Goal: Task Accomplishment & Management: Manage account settings

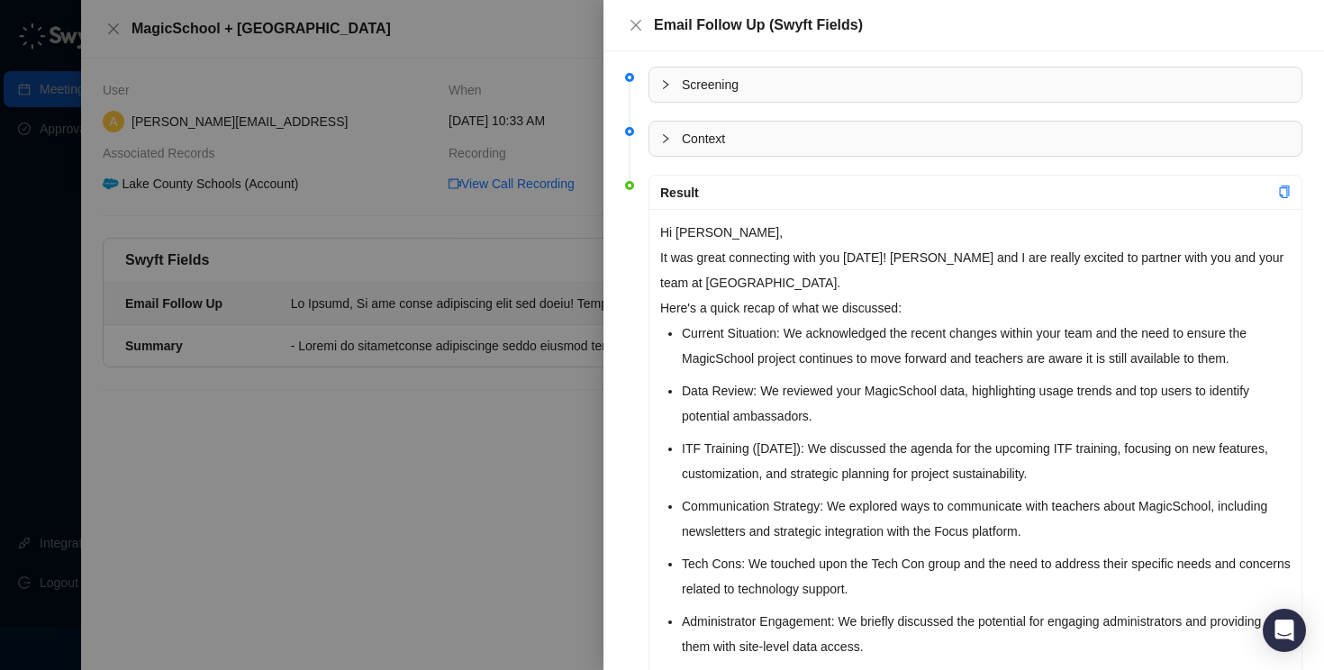
click at [616, 214] on div "Screening Context Result Hi [PERSON_NAME], It was great connecting with you [DA…" at bounding box center [963, 360] width 720 height 619
click at [376, 251] on div at bounding box center [662, 335] width 1324 height 670
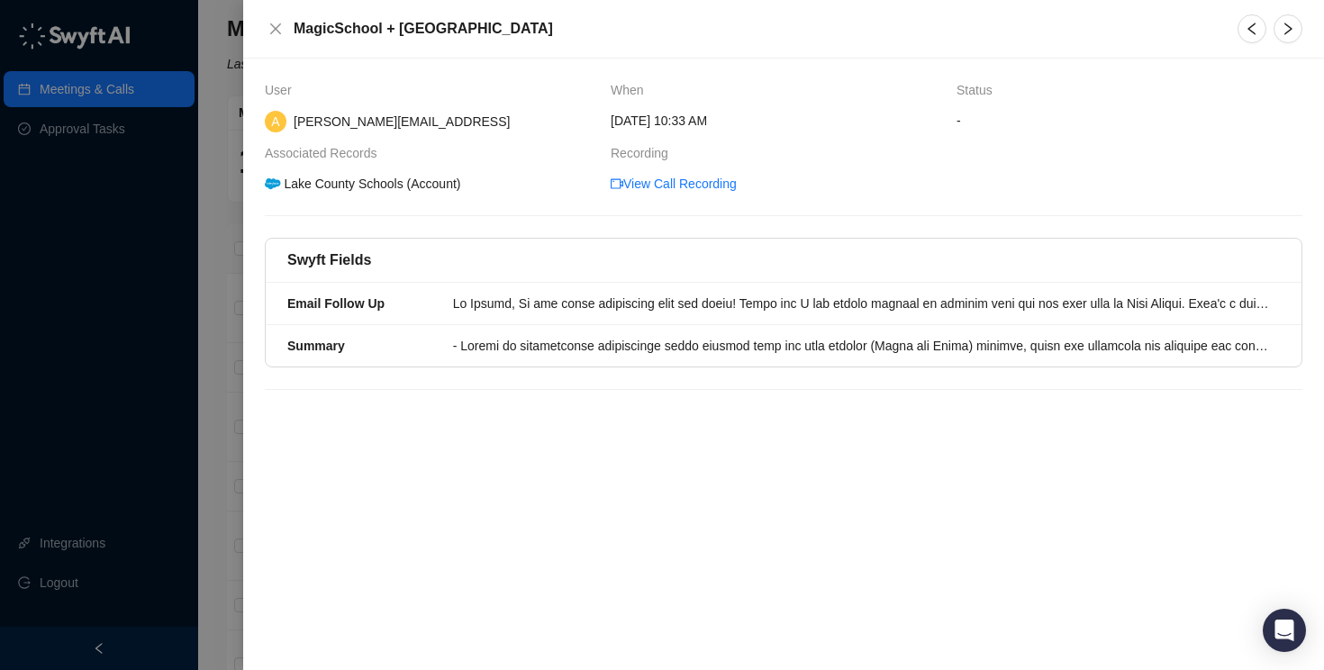
click at [59, 129] on div at bounding box center [662, 335] width 1324 height 670
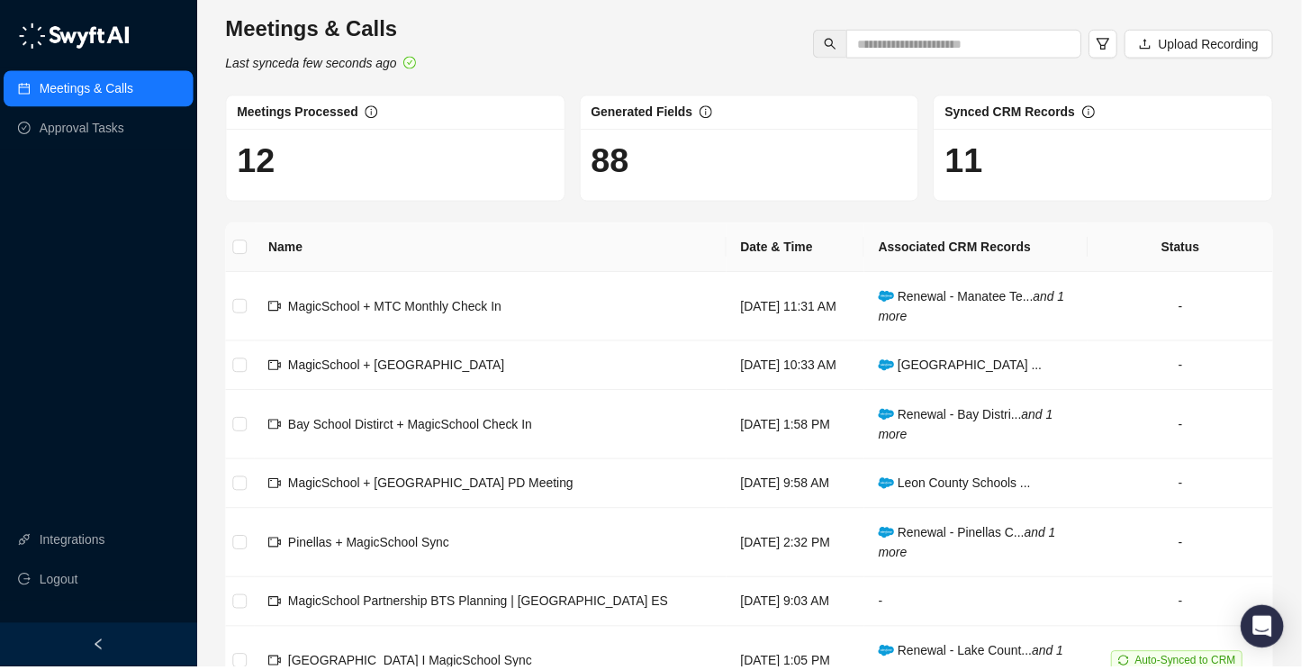
click at [85, 132] on link "Approval Tasks" at bounding box center [83, 129] width 86 height 36
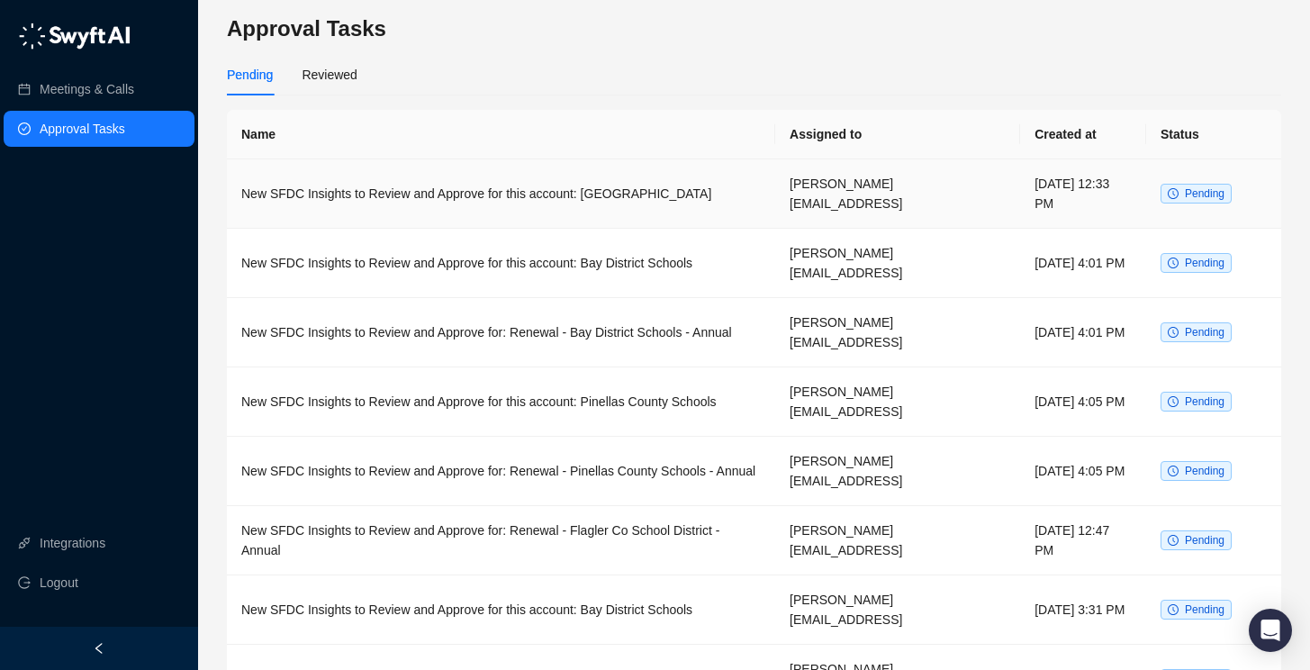
click at [696, 190] on td "New SFDC Insights to Review and Approve for this account: [GEOGRAPHIC_DATA]" at bounding box center [501, 193] width 548 height 69
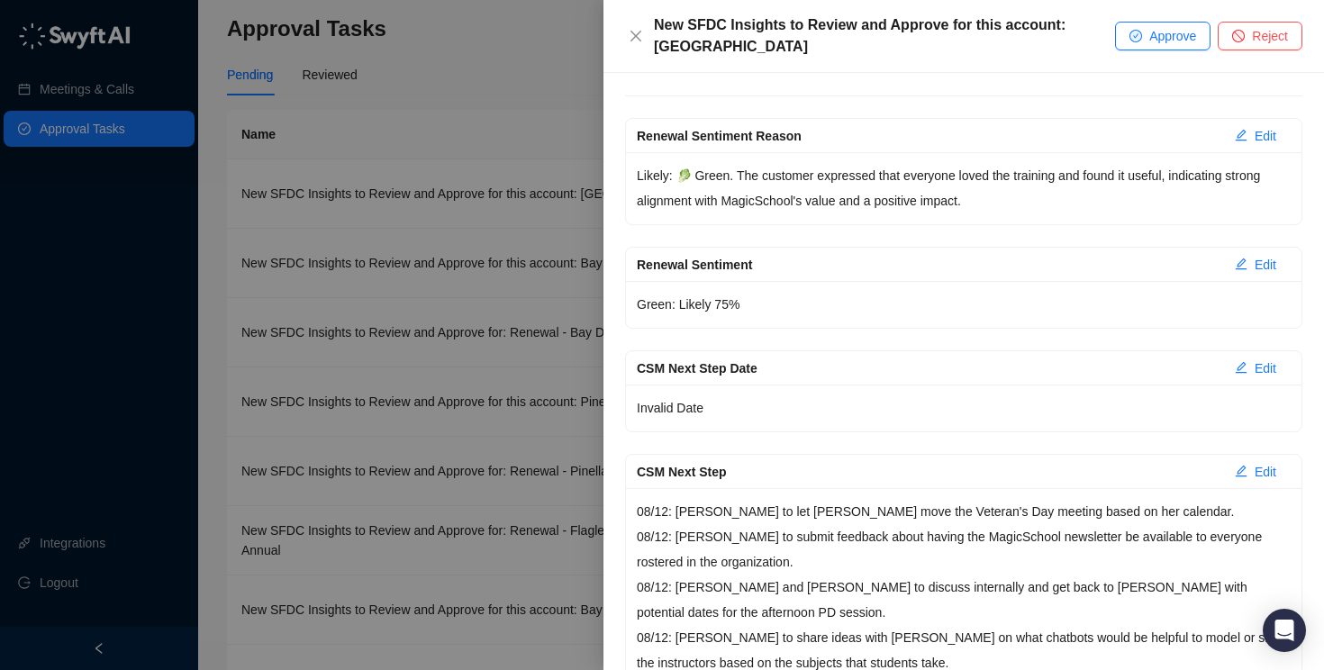
scroll to position [204, 0]
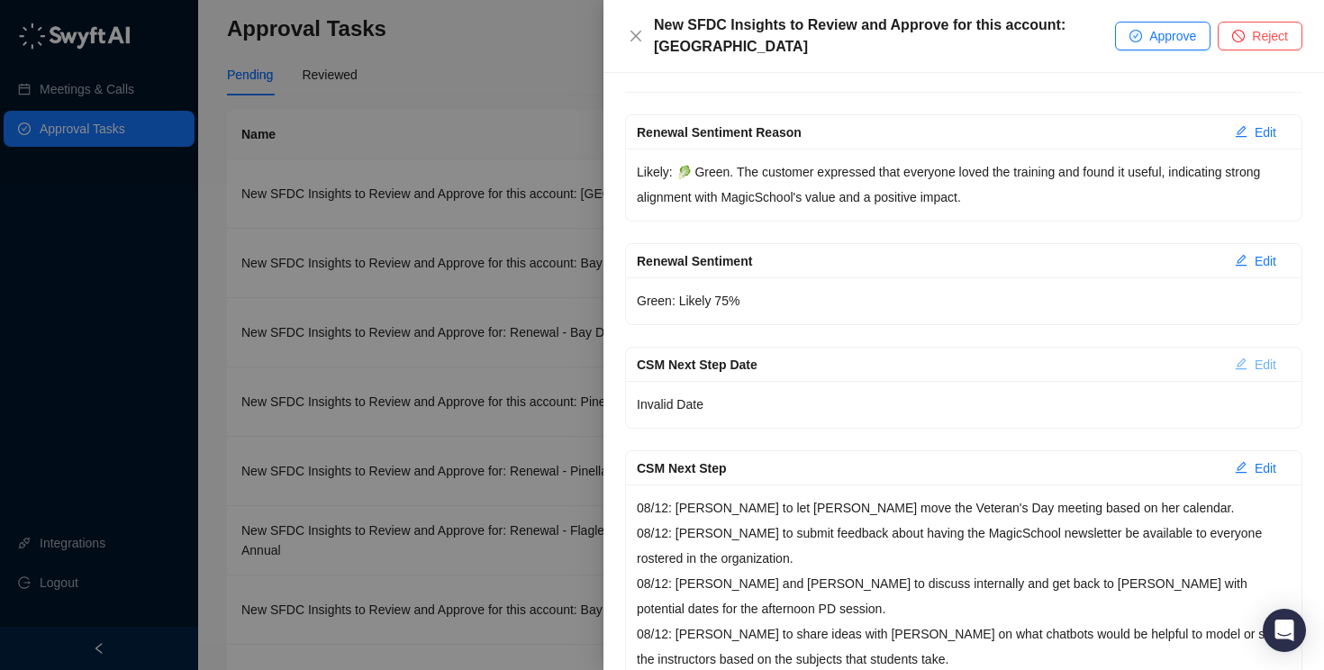
click at [1256, 357] on span "Edit" at bounding box center [1266, 365] width 22 height 20
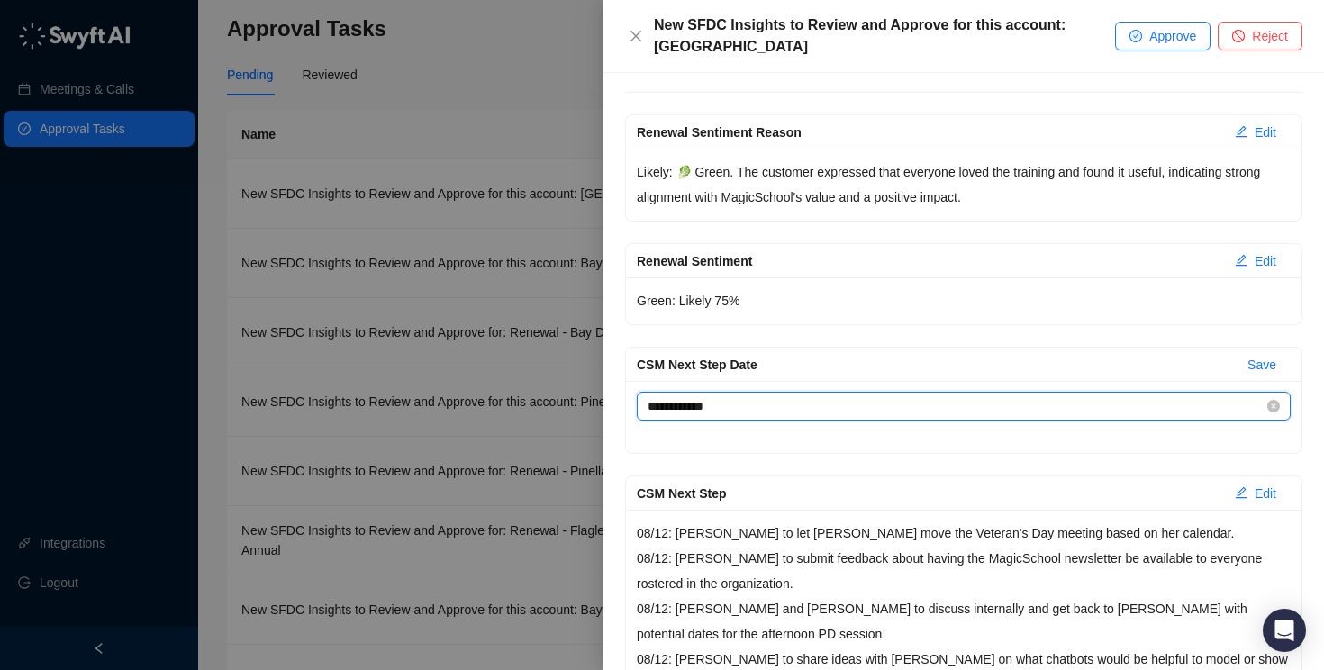
click at [943, 413] on input "**********" at bounding box center [956, 406] width 616 height 20
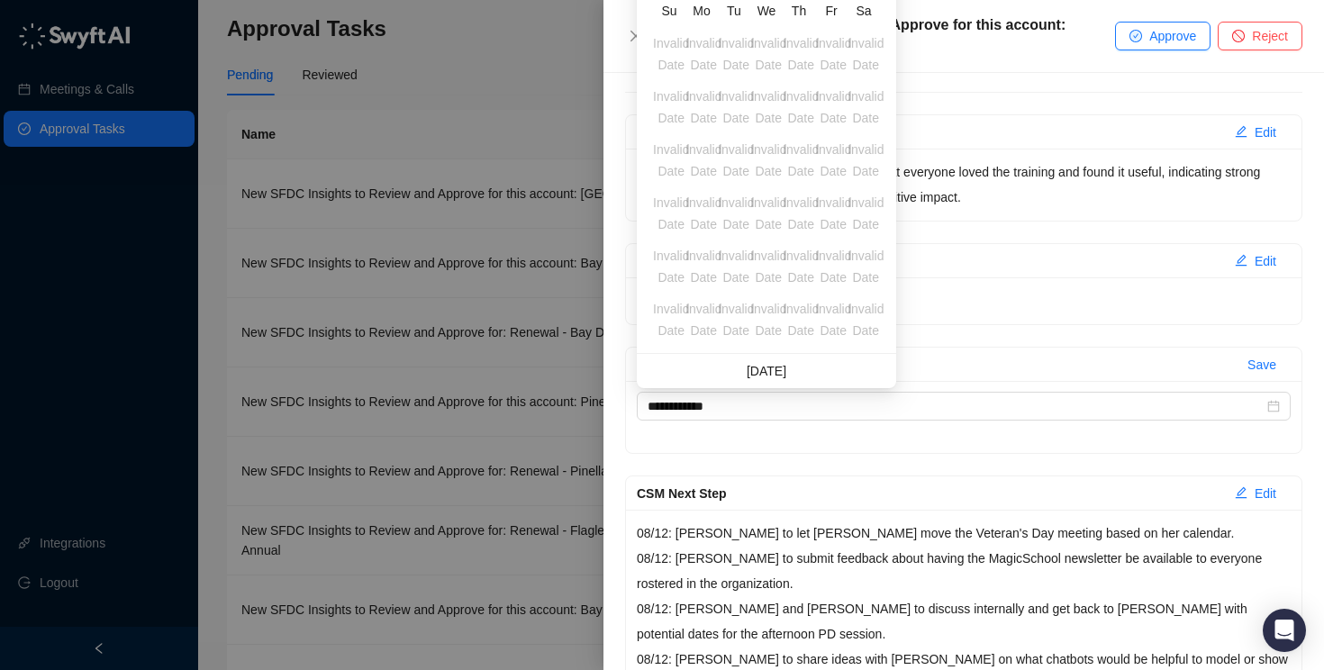
click at [769, 451] on div "**********" at bounding box center [963, 417] width 675 height 72
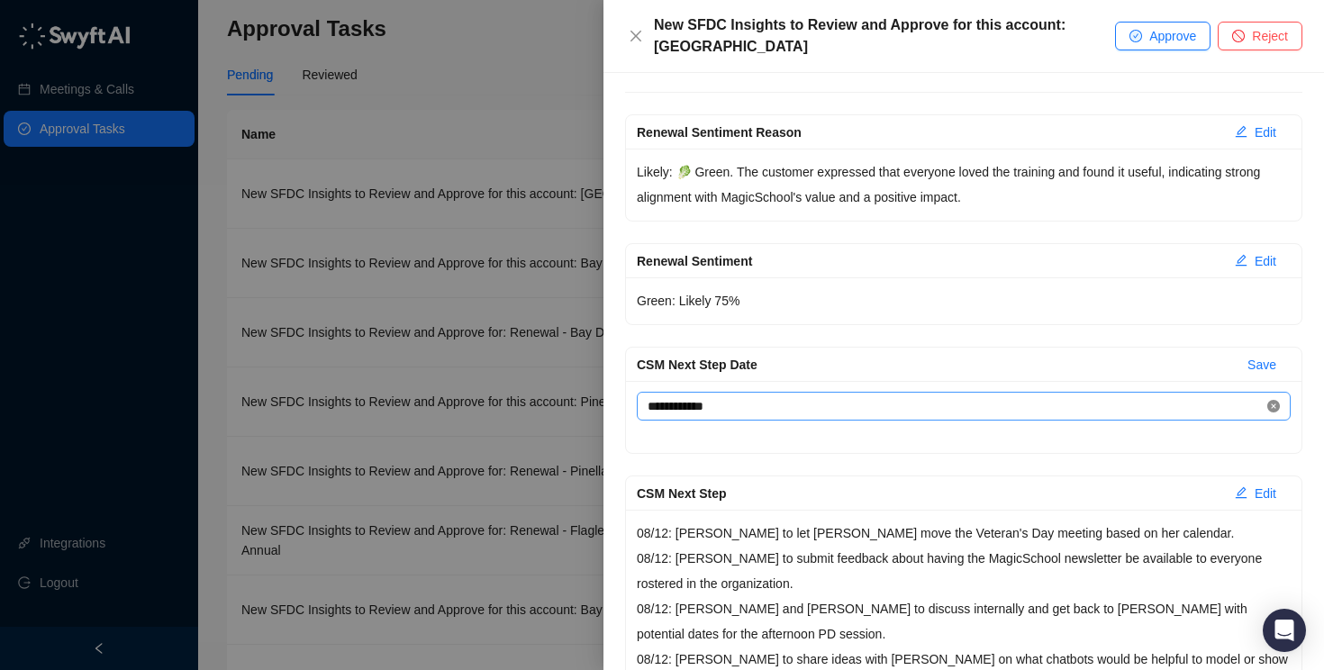
click at [1267, 404] on icon "close-circle" at bounding box center [1273, 406] width 13 height 13
click at [1205, 427] on div "CSM Next Step Date" at bounding box center [963, 417] width 675 height 72
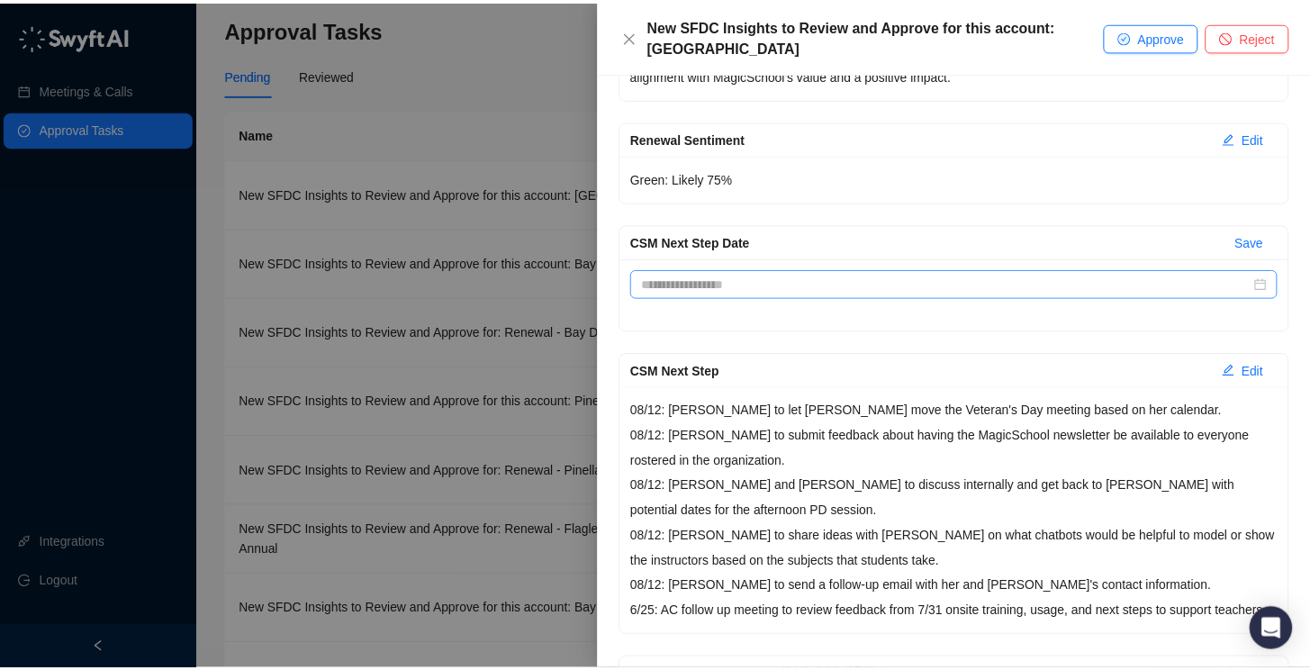
scroll to position [344, 0]
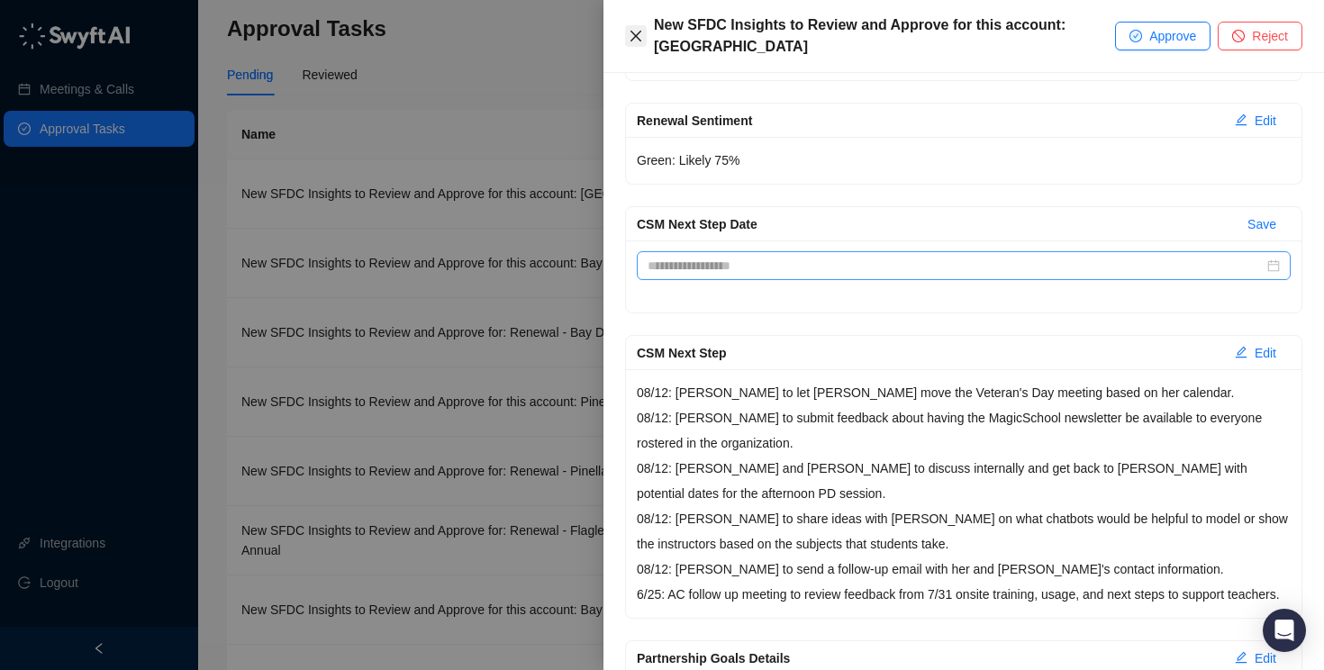
click at [635, 41] on icon "close" at bounding box center [636, 36] width 14 height 14
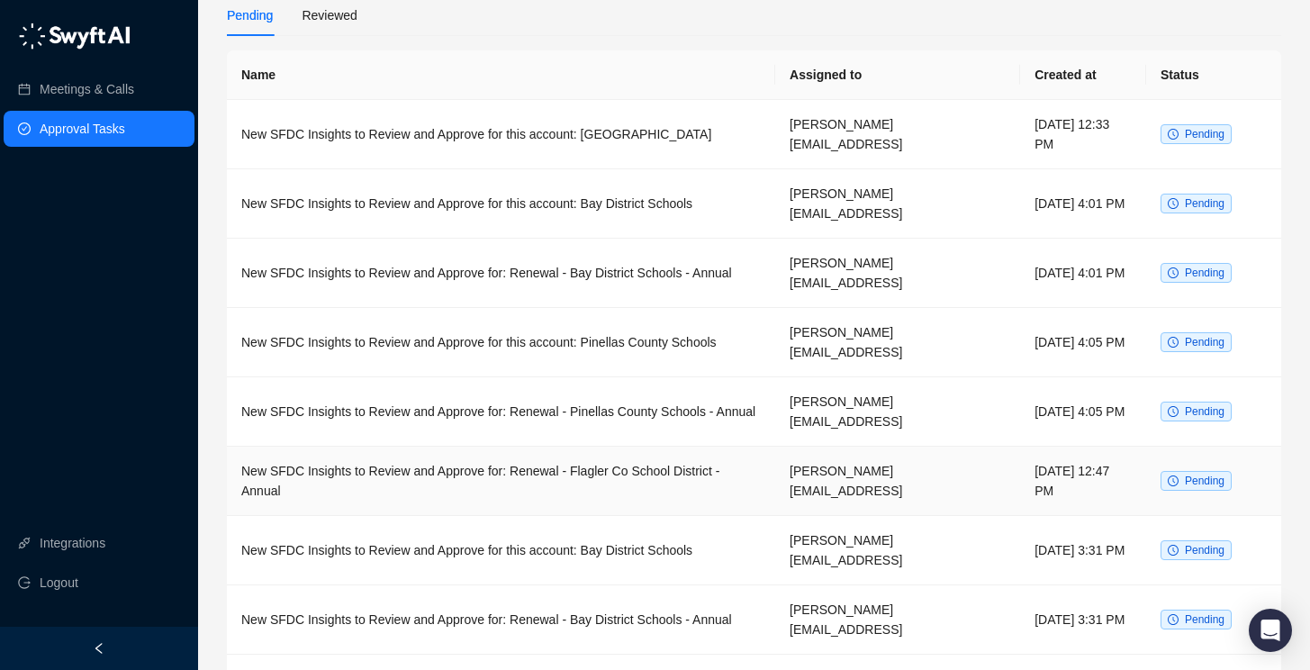
scroll to position [139, 0]
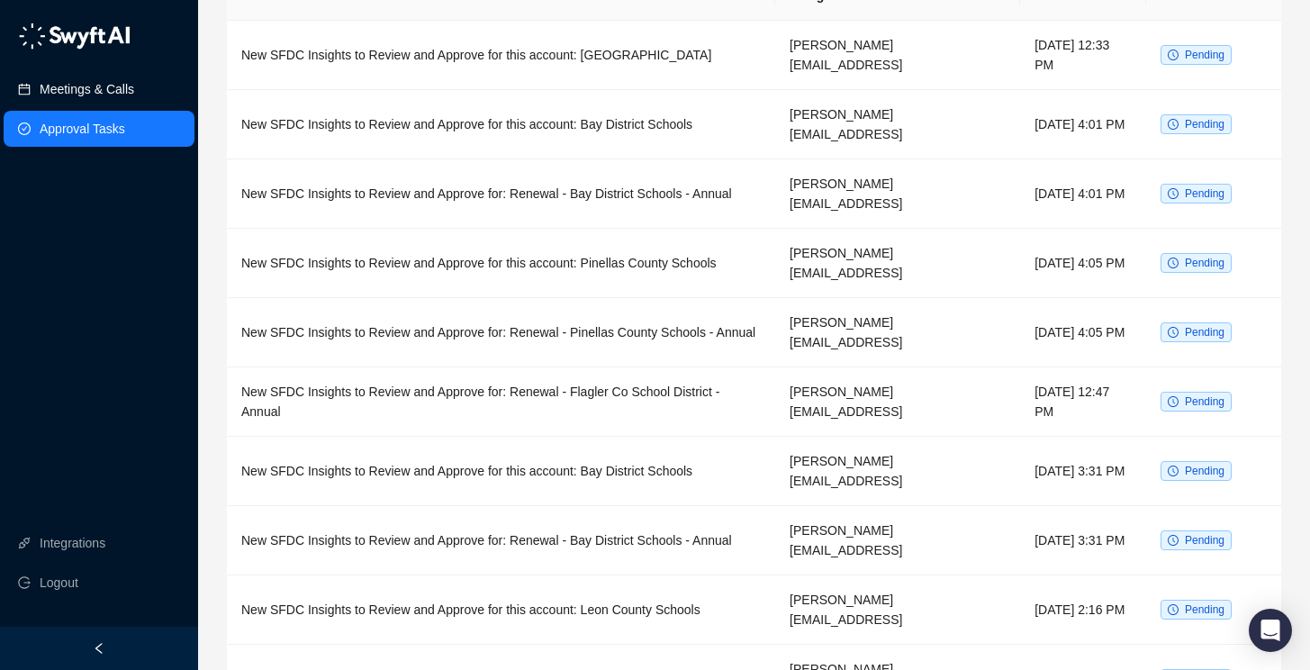
click at [114, 97] on link "Meetings & Calls" at bounding box center [87, 89] width 95 height 36
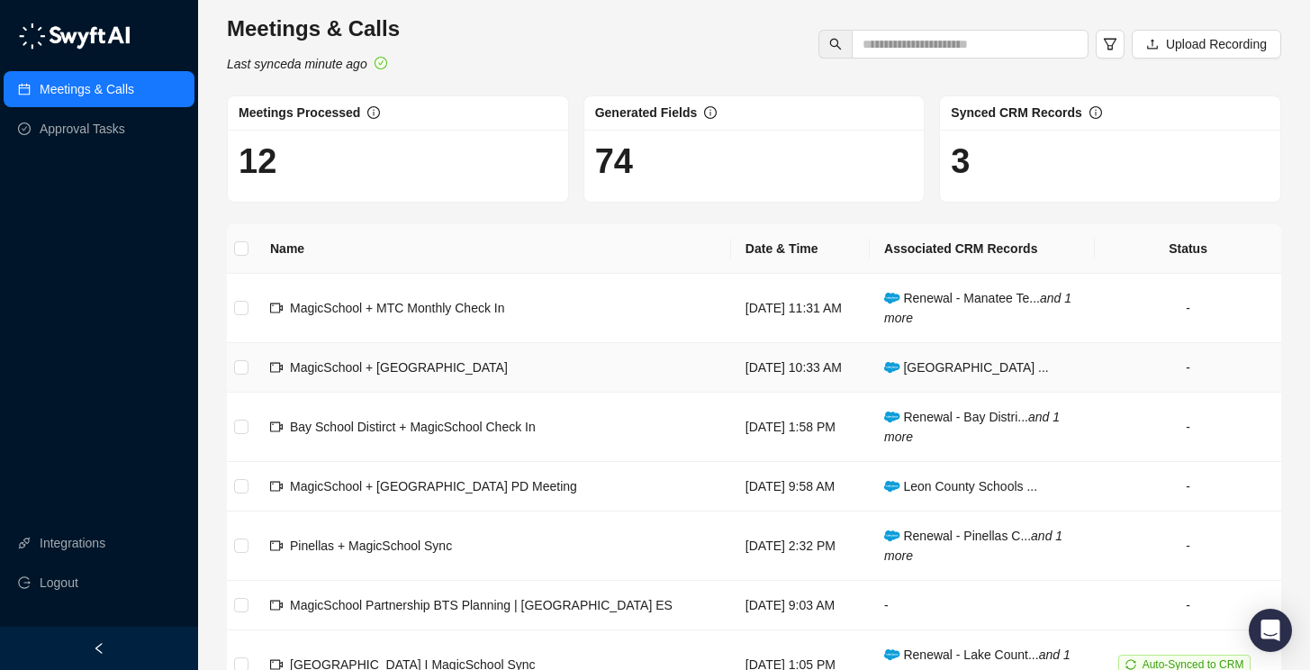
click at [440, 371] on span "MagicSchool + [GEOGRAPHIC_DATA]" at bounding box center [399, 367] width 218 height 14
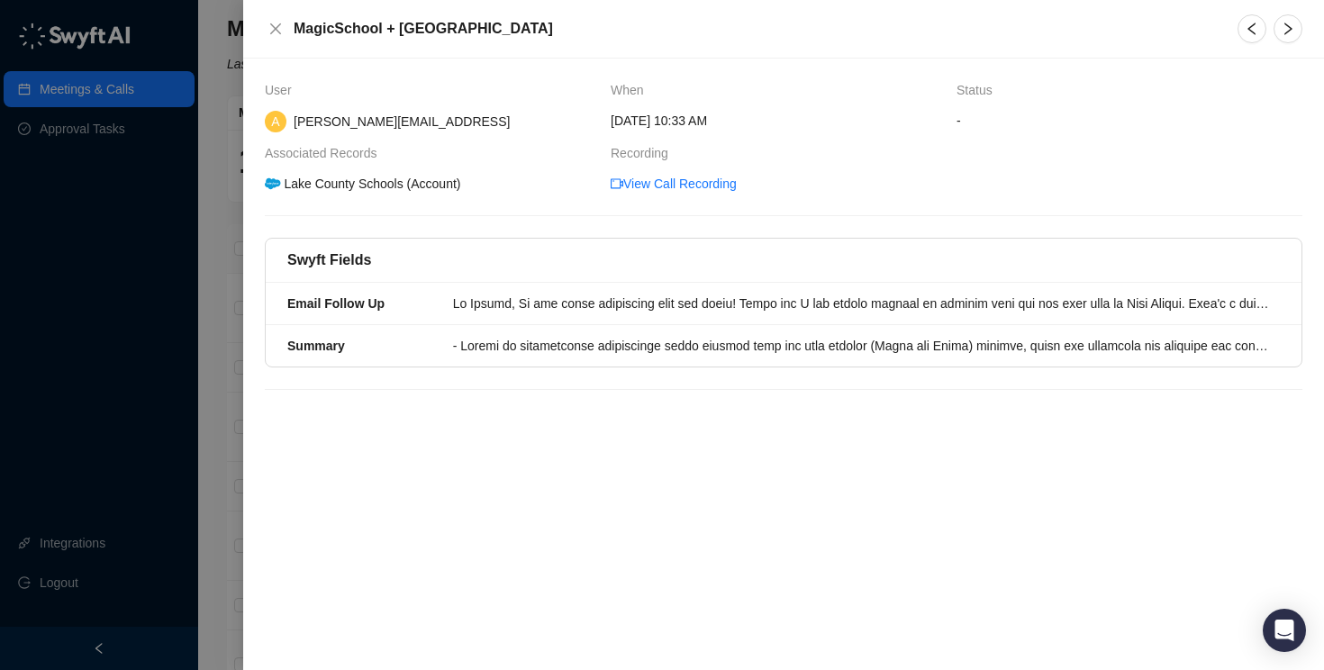
click at [26, 186] on div at bounding box center [662, 335] width 1324 height 670
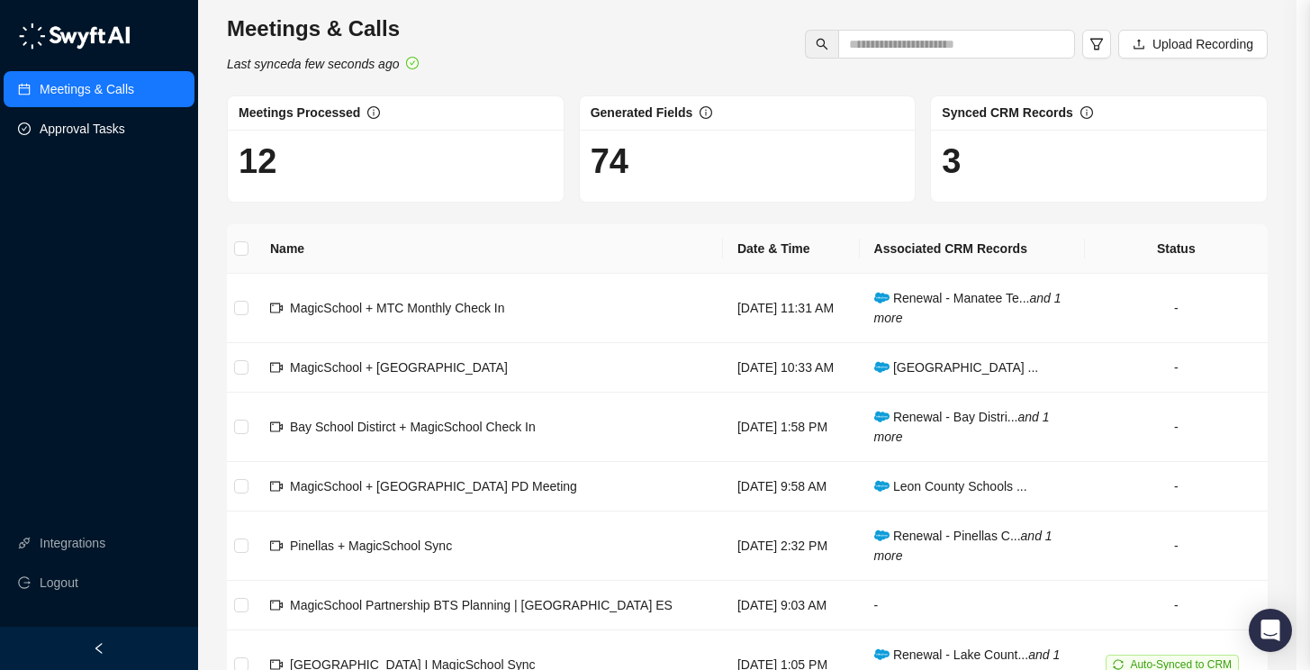
click at [60, 134] on link "Approval Tasks" at bounding box center [83, 129] width 86 height 36
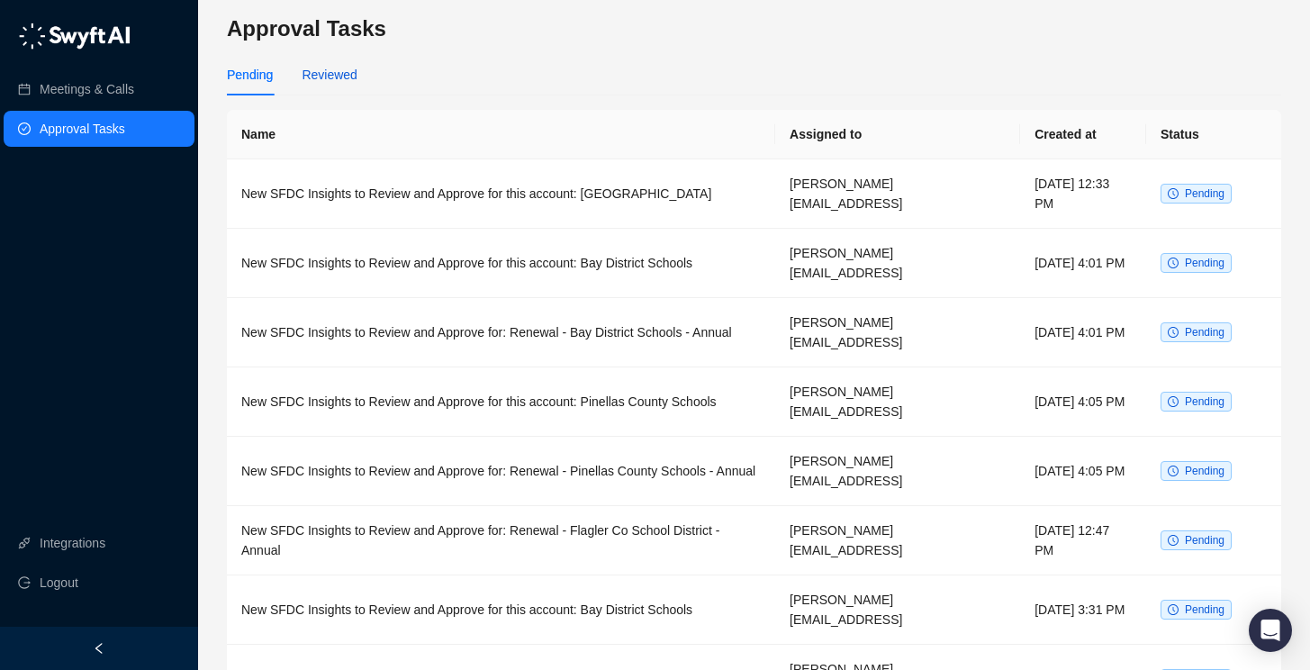
click at [322, 84] on div "Reviewed" at bounding box center [329, 75] width 55 height 20
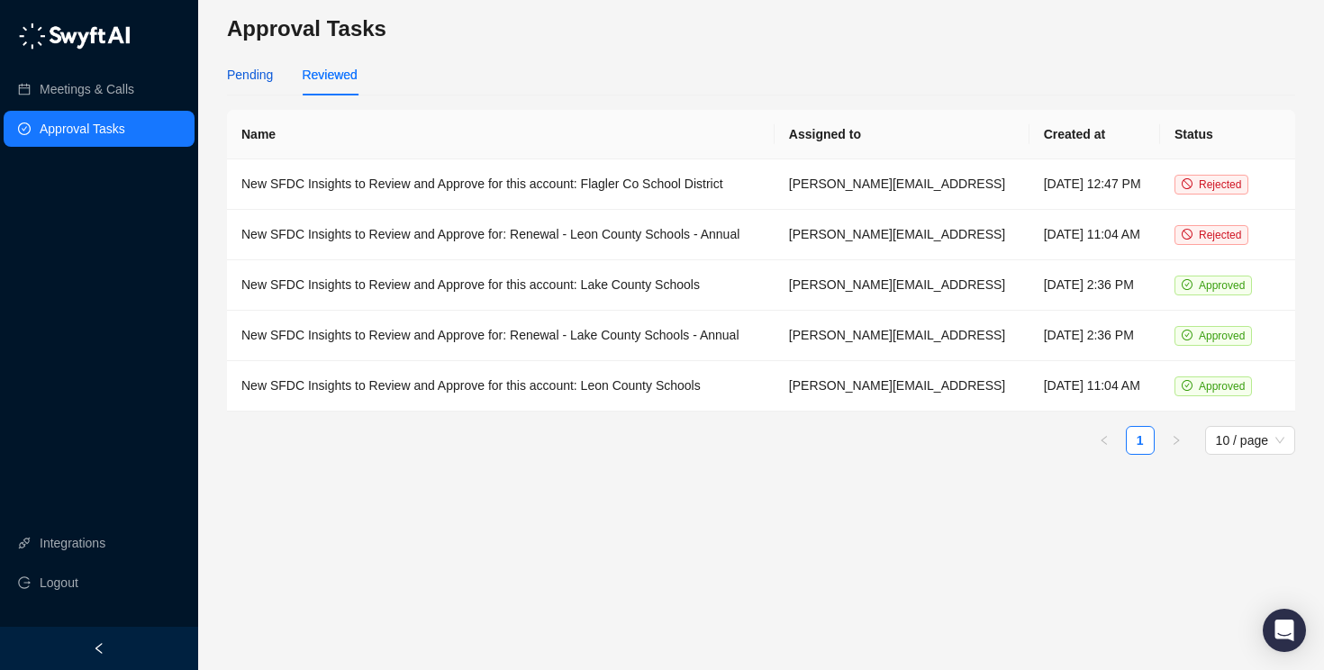
click at [257, 79] on div "Pending" at bounding box center [250, 75] width 46 height 20
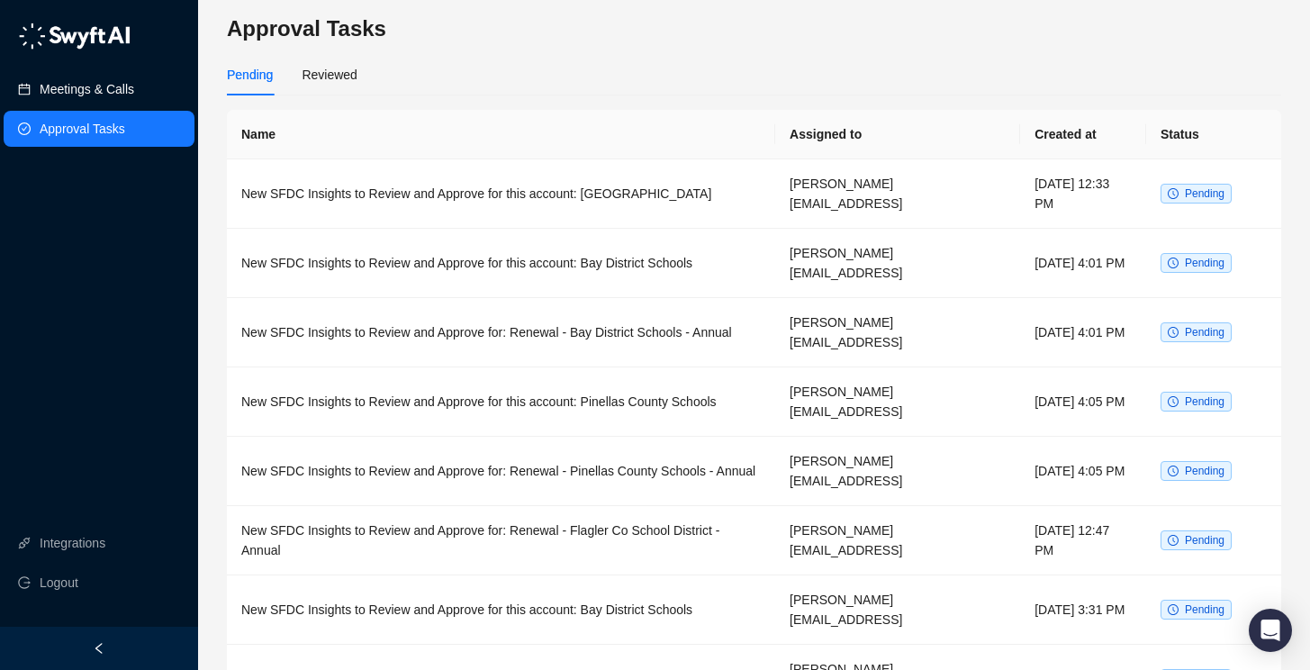
click at [122, 94] on link "Meetings & Calls" at bounding box center [87, 89] width 95 height 36
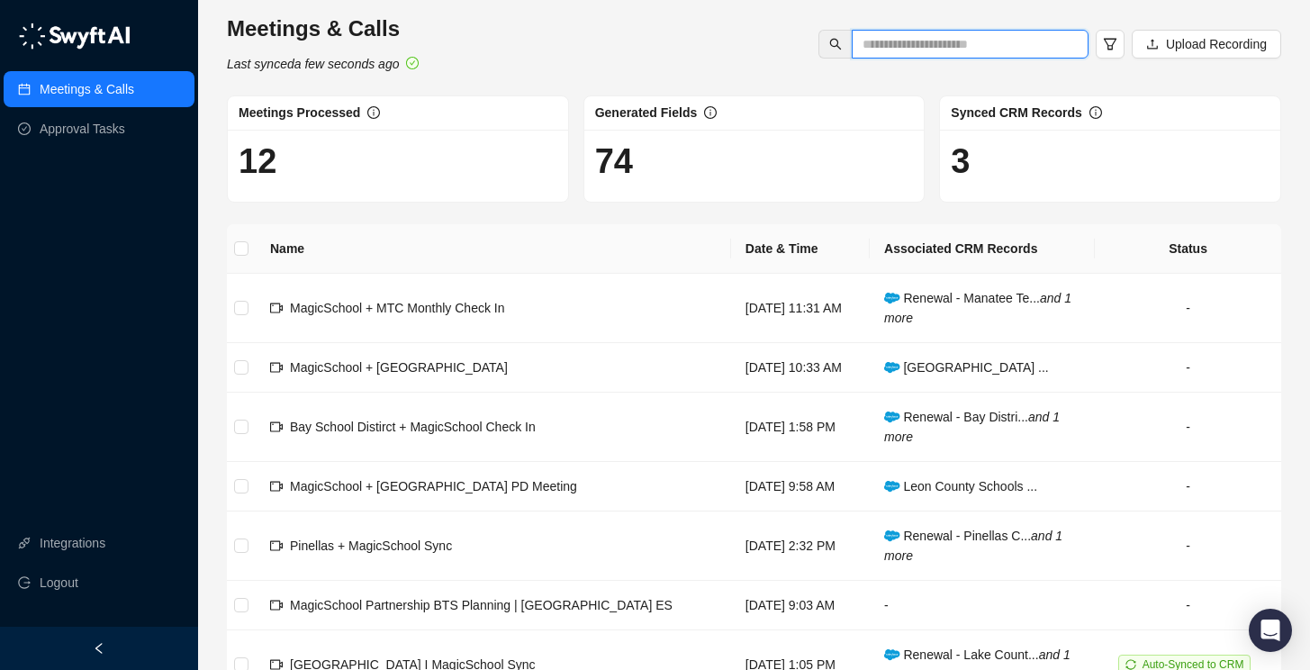
click at [950, 41] on input "text" at bounding box center [963, 44] width 201 height 20
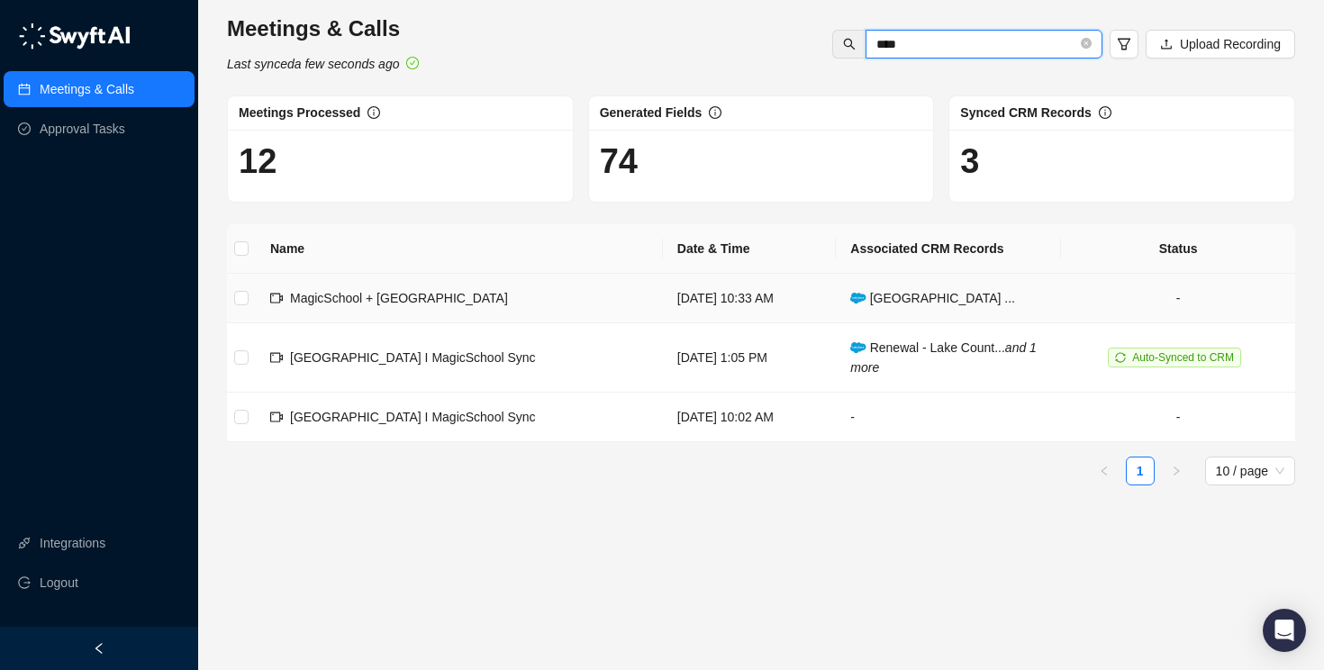
type input "****"
click at [502, 311] on td "MagicSchool + [GEOGRAPHIC_DATA]" at bounding box center [459, 299] width 407 height 50
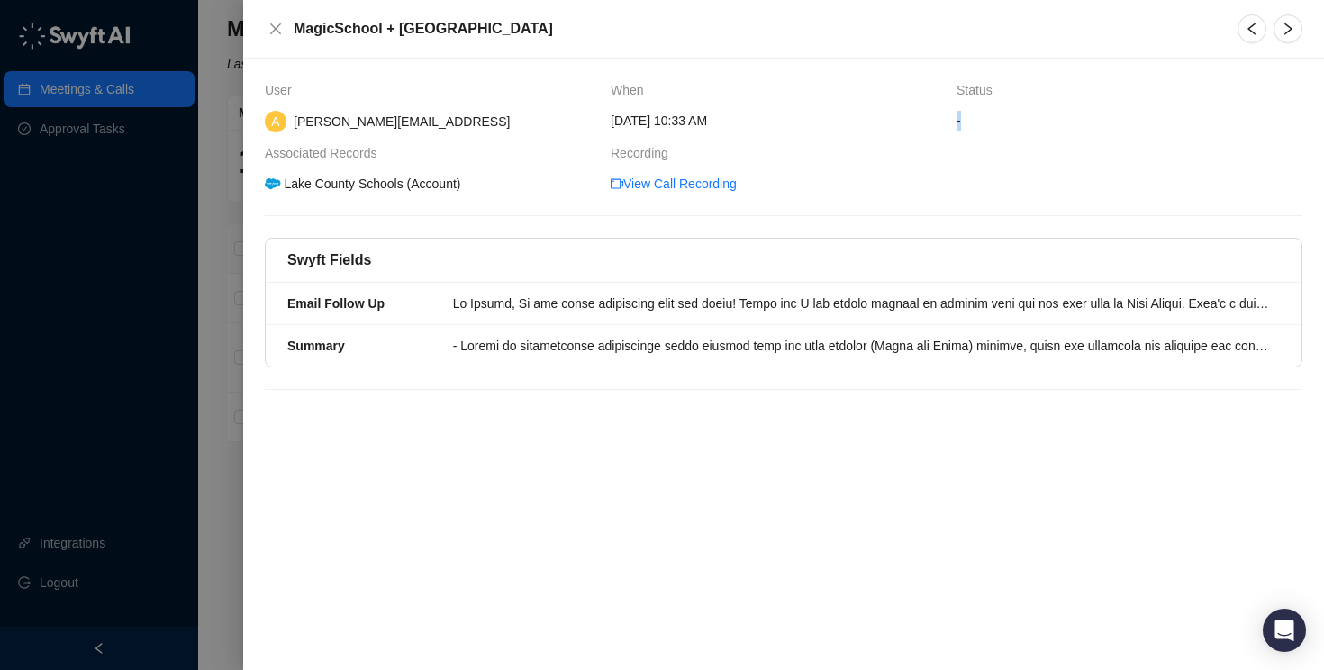
click at [960, 122] on span "-" at bounding box center [1129, 121] width 346 height 20
